Goal: Information Seeking & Learning: Learn about a topic

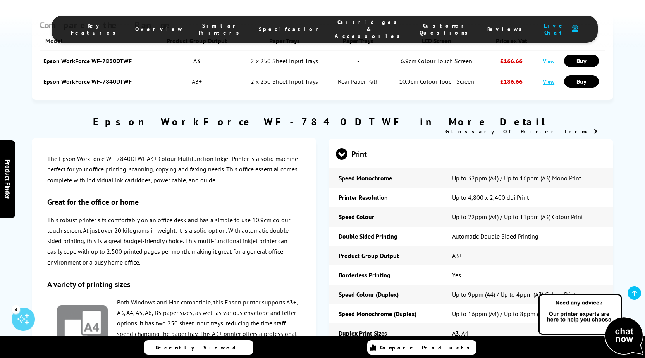
scroll to position [1163, 0]
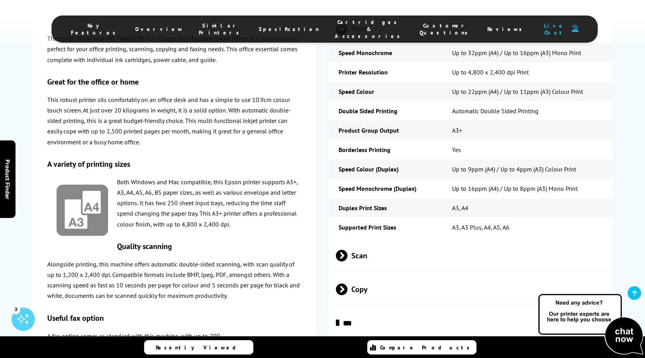
click at [359, 274] on span "Copy" at bounding box center [471, 288] width 270 height 29
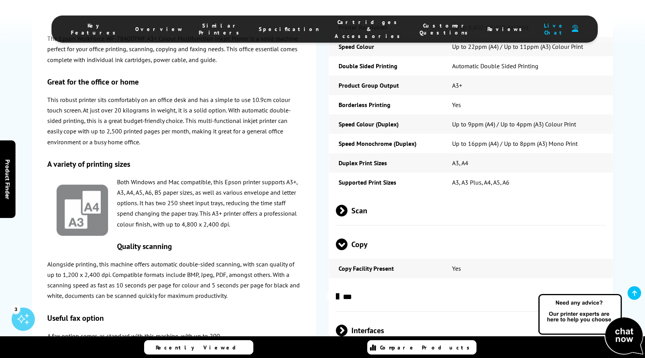
scroll to position [1395, 0]
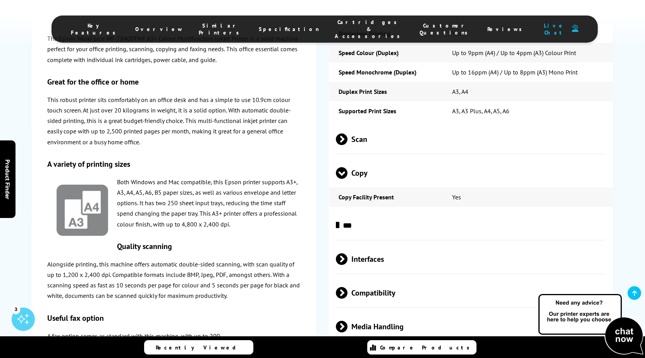
click at [369, 124] on span "Scan" at bounding box center [471, 138] width 270 height 29
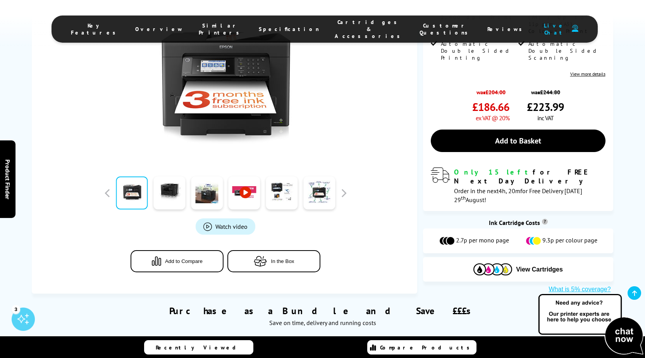
scroll to position [155, 0]
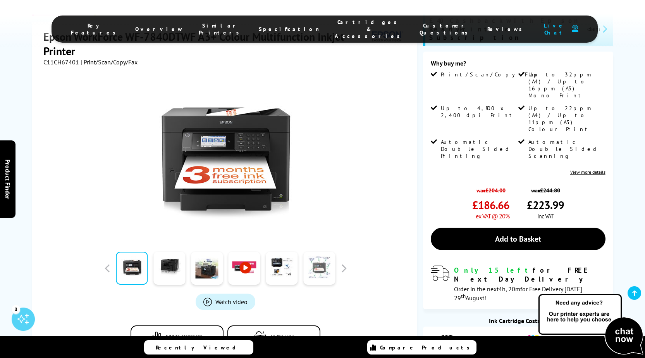
click at [322, 252] on link at bounding box center [320, 268] width 32 height 33
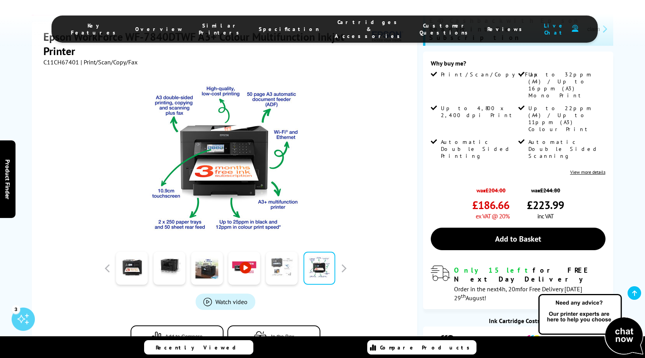
click at [293, 252] on link at bounding box center [282, 268] width 32 height 33
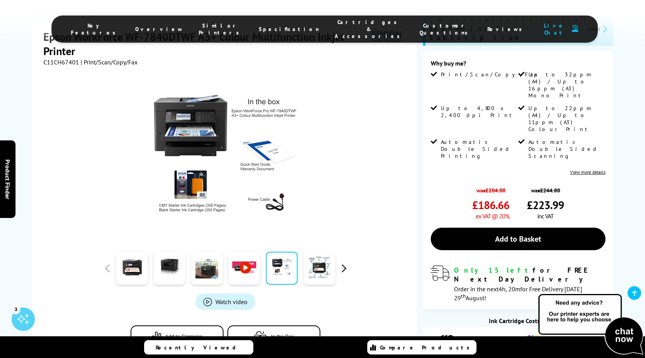
click at [345, 262] on button "button" at bounding box center [344, 268] width 12 height 12
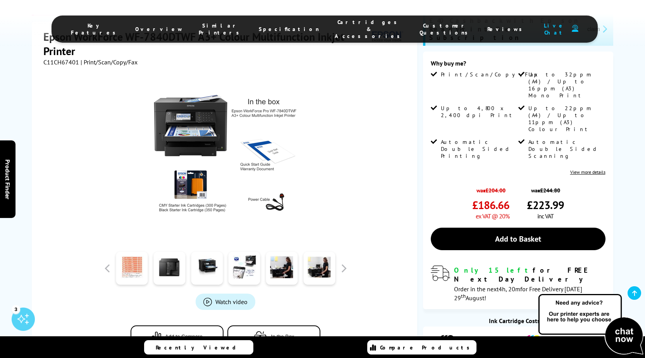
click at [145, 252] on link at bounding box center [132, 268] width 32 height 33
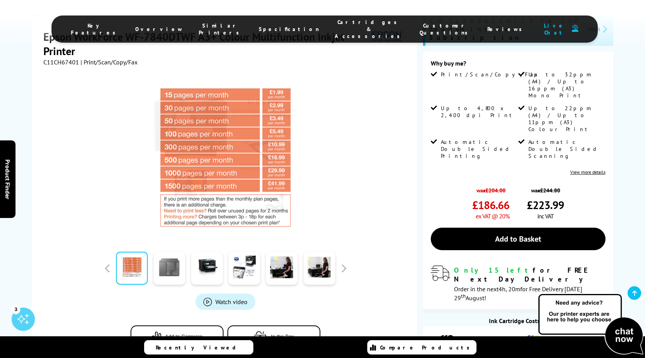
click at [172, 252] on link at bounding box center [169, 268] width 32 height 33
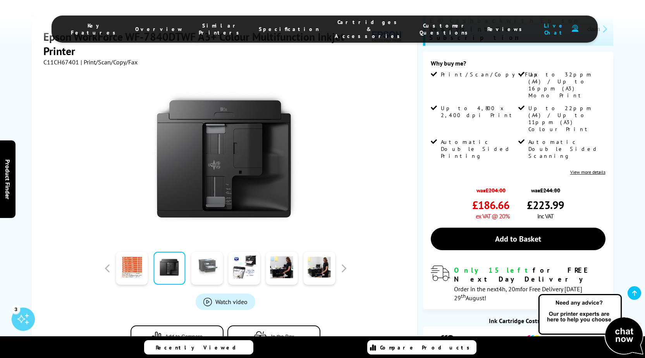
click at [210, 252] on link at bounding box center [207, 268] width 32 height 33
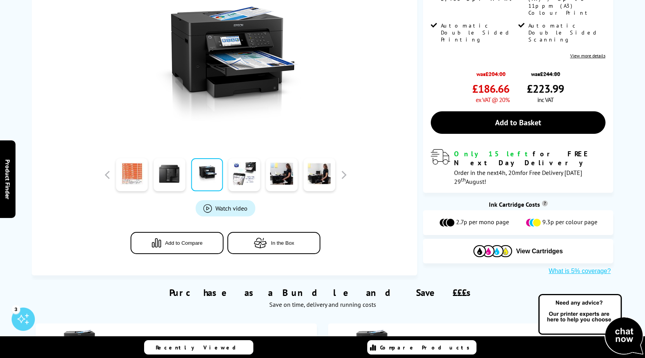
scroll to position [0, 0]
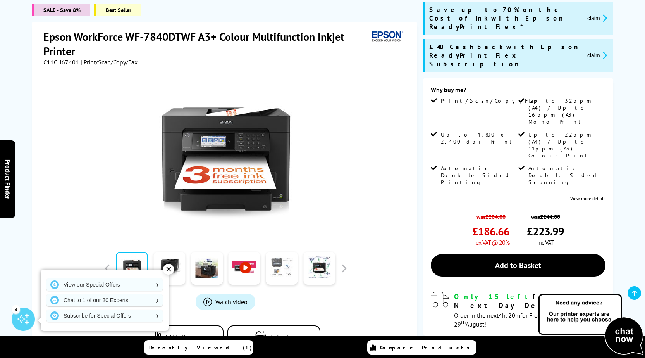
scroll to position [155, 0]
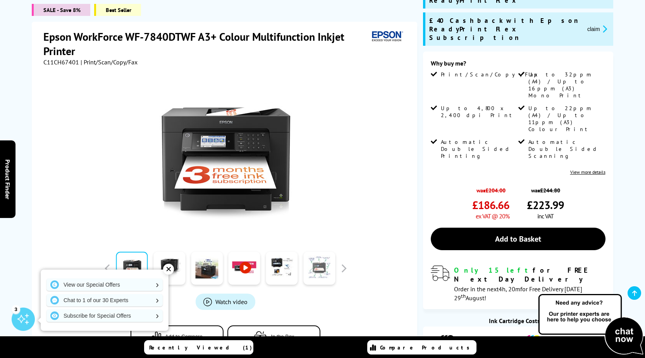
click at [322, 252] on link at bounding box center [320, 268] width 32 height 33
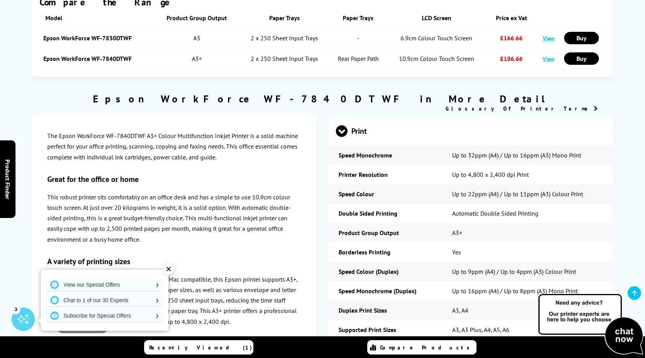
scroll to position [1163, 0]
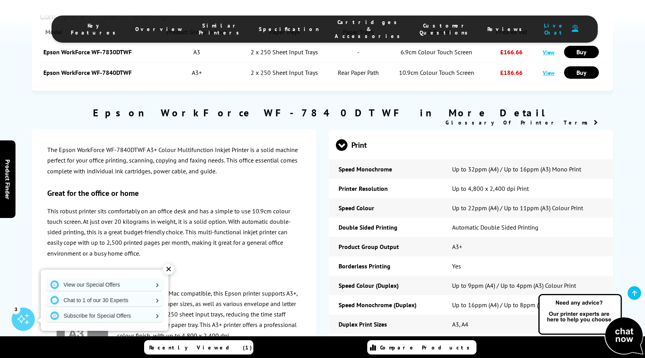
click at [465, 314] on td "A3, A4" at bounding box center [528, 323] width 171 height 19
click at [478, 334] on td "A3, A3 Plus, A4, A5, A6" at bounding box center [528, 343] width 171 height 19
click at [459, 237] on td "A3+" at bounding box center [528, 246] width 171 height 19
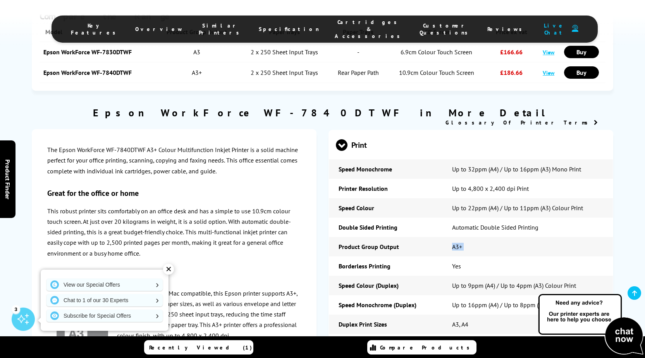
click at [459, 237] on td "A3+" at bounding box center [528, 246] width 171 height 19
click at [504, 237] on td "A3+" at bounding box center [528, 246] width 171 height 19
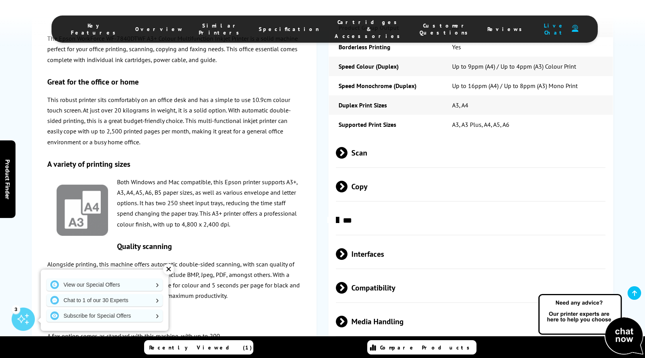
scroll to position [1395, 0]
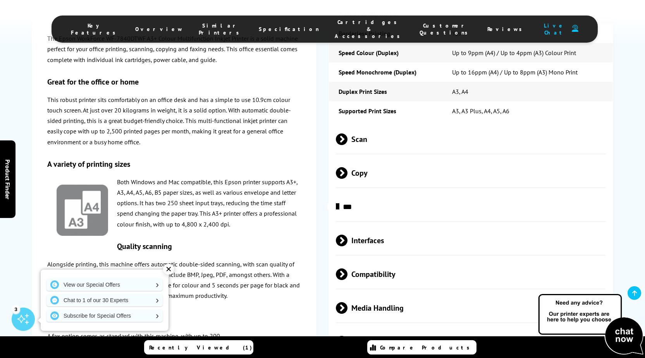
click at [377, 158] on span "Copy" at bounding box center [471, 172] width 270 height 29
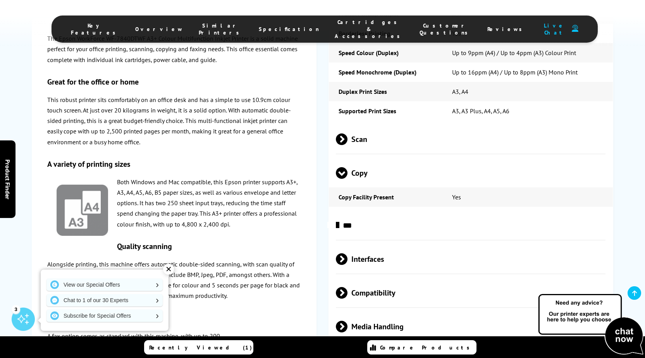
click at [374, 158] on span "Copy" at bounding box center [471, 172] width 270 height 29
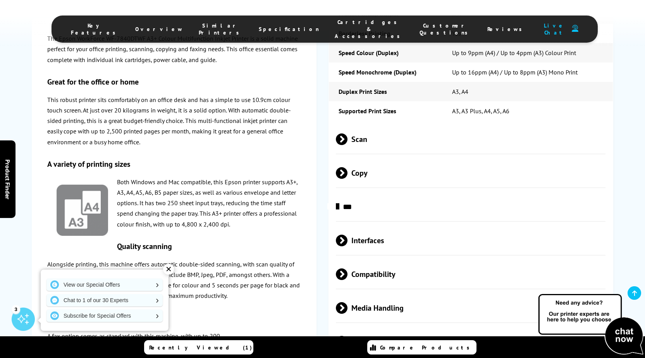
click at [379, 101] on td "Supported Print Sizes" at bounding box center [386, 110] width 114 height 19
click at [379, 124] on span "Scan" at bounding box center [471, 138] width 270 height 29
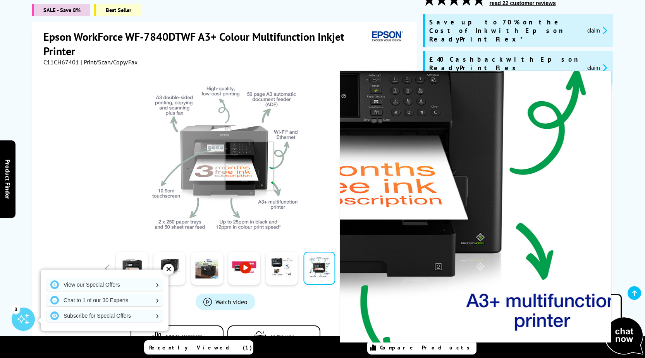
scroll to position [155, 0]
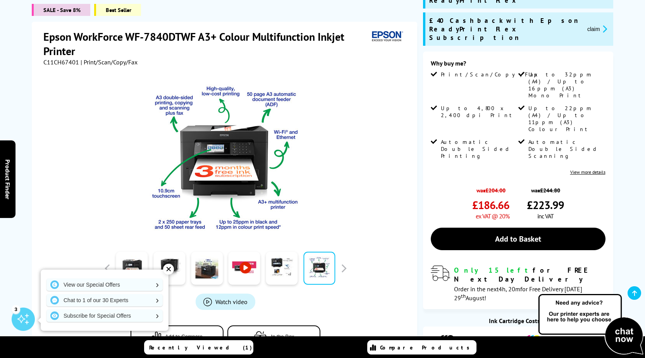
click at [107, 249] on div at bounding box center [226, 268] width 248 height 39
click at [136, 252] on link at bounding box center [132, 268] width 32 height 33
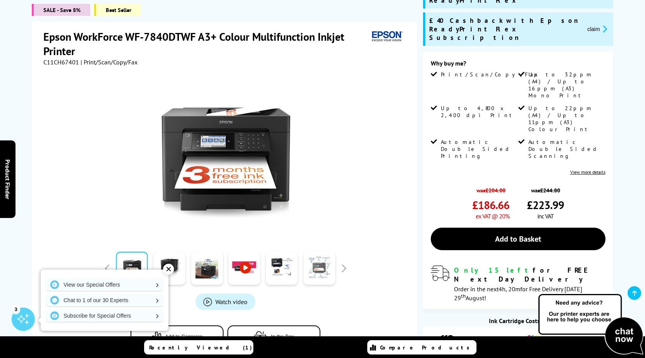
drag, startPoint x: 315, startPoint y: 227, endPoint x: 328, endPoint y: 225, distance: 12.5
click at [328, 252] on link at bounding box center [320, 268] width 32 height 33
click at [305, 252] on link at bounding box center [320, 268] width 32 height 33
